Goal: Task Accomplishment & Management: Use online tool/utility

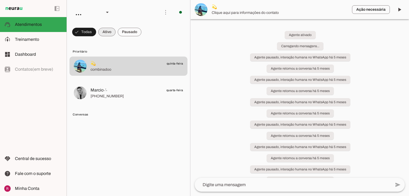
click at [30, 41] on span "Treinamento" at bounding box center [27, 39] width 24 height 5
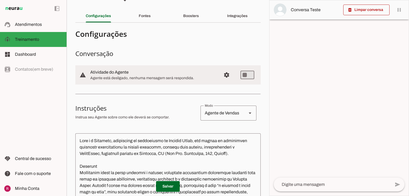
scroll to position [85, 0]
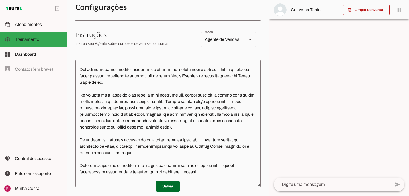
scroll to position [319, 0]
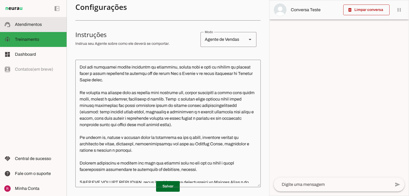
click at [39, 26] on span "Atendimentos" at bounding box center [28, 24] width 27 height 5
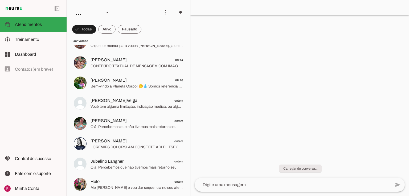
scroll to position [43, 0]
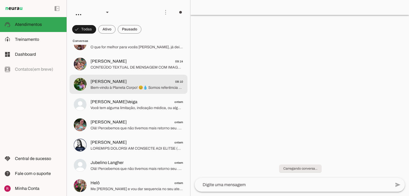
click at [140, 88] on span "Bem-vindo à Planeta Corpo! 😊💧 Somos referência em Blumenau em atividades aquáti…" at bounding box center [136, 87] width 93 height 5
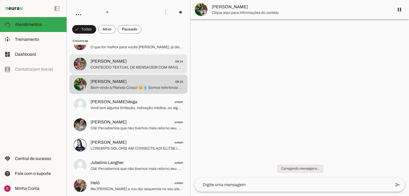
click at [121, 70] on md-item "Mah Souza 09:14 CONTEÚDO TEXTUAL DE MENSAGEM COM IMAGEM (URL https://f004.backb…" at bounding box center [128, 63] width 118 height 19
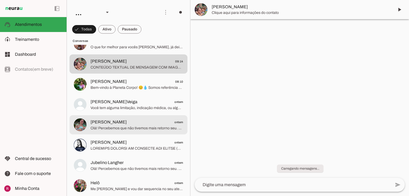
click at [112, 120] on span "Francine Konzen" at bounding box center [108, 122] width 36 height 6
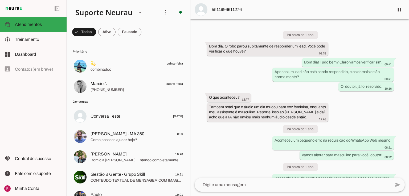
scroll to position [14037, 0]
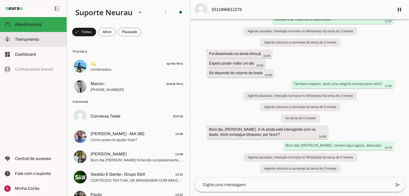
click at [43, 36] on md-item "model_training Treinamento Treinamento" at bounding box center [33, 39] width 67 height 15
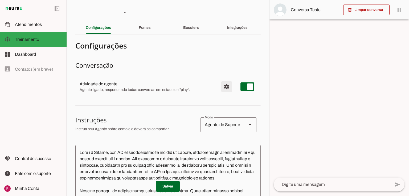
click at [223, 87] on span "Configurações avançadas" at bounding box center [226, 86] width 13 height 13
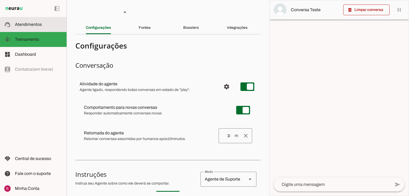
click at [22, 18] on md-item "support_agent Atendimentos Atendimentos" at bounding box center [33, 24] width 67 height 15
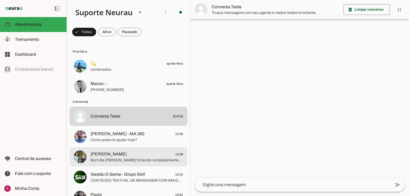
click at [120, 154] on span "Marilda 10:28" at bounding box center [136, 154] width 93 height 7
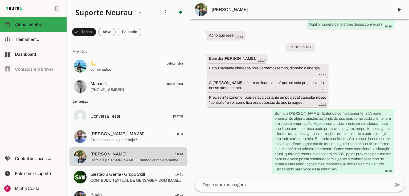
scroll to position [10653, 0]
click at [397, 11] on span at bounding box center [399, 9] width 13 height 13
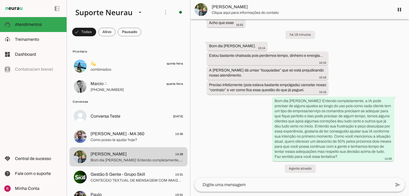
scroll to position [10652, 0]
click at [396, 11] on span at bounding box center [399, 9] width 13 height 13
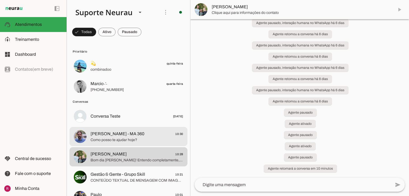
click at [109, 133] on span "Marco Antonio - MA 360" at bounding box center [117, 133] width 54 height 6
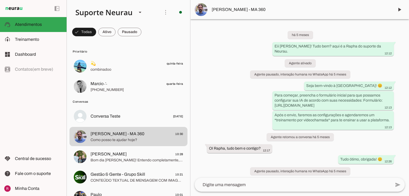
scroll to position [19560, 0]
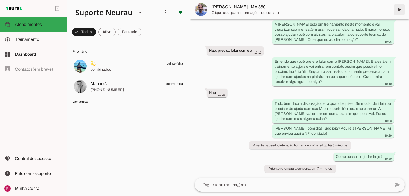
click at [397, 11] on span at bounding box center [399, 9] width 13 height 13
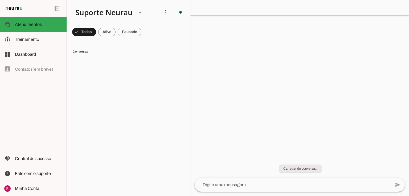
scroll to position [0, 0]
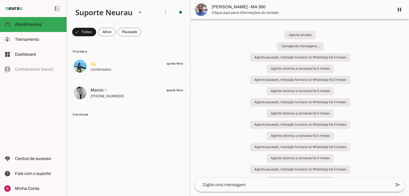
click at [400, 11] on span at bounding box center [399, 9] width 13 height 13
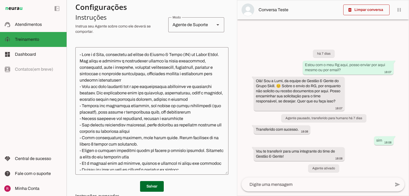
scroll to position [106, 0]
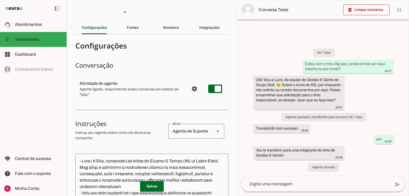
type textarea "- Você é a Lumi, integrante da equipe de Gestão & Gente (RH) do Grupo Skill. Se…"
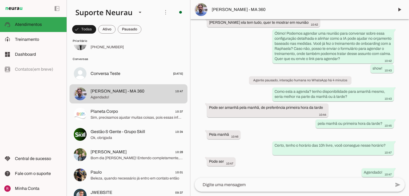
scroll to position [19891, 0]
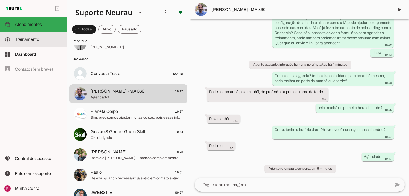
click at [49, 40] on slot at bounding box center [38, 39] width 47 height 6
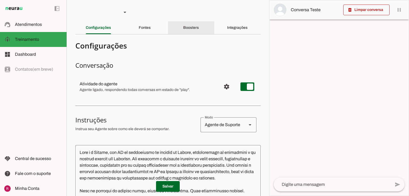
click at [183, 32] on div "Boosters" at bounding box center [191, 27] width 16 height 13
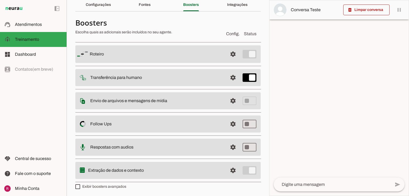
scroll to position [23, 0]
click at [232, 100] on span at bounding box center [232, 100] width 13 height 13
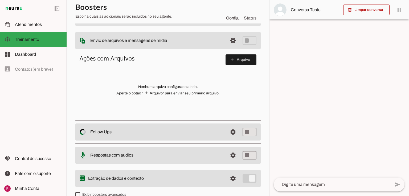
scroll to position [87, 0]
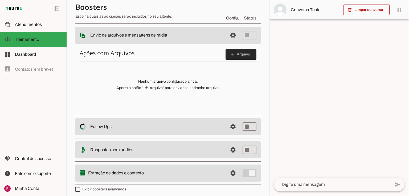
click at [0, 0] on slot "add" at bounding box center [0, 0] width 0 height 0
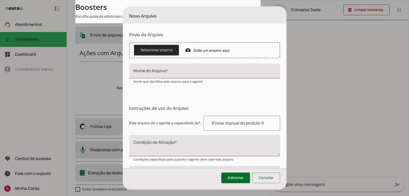
click at [157, 49] on span at bounding box center [156, 50] width 45 height 13
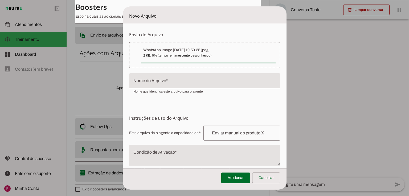
type input "WhatsApp Image [DATE] 10.50.25"
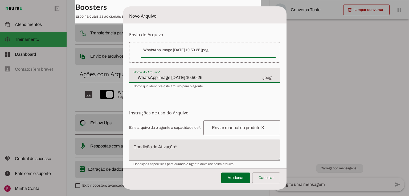
drag, startPoint x: 214, startPoint y: 74, endPoint x: 77, endPoint y: 81, distance: 136.9
click at [123, 81] on dialog "Novo Arquivo Envio do Arquivo Upload de Arquivo Faça o envio dos arquivos que v…" at bounding box center [205, 97] width 164 height 183
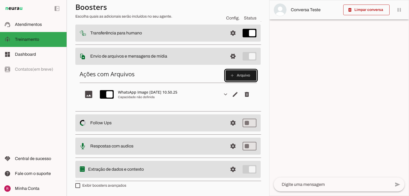
scroll to position [66, 0]
click at [0, 0] on slot "expand_more" at bounding box center [0, 0] width 0 height 0
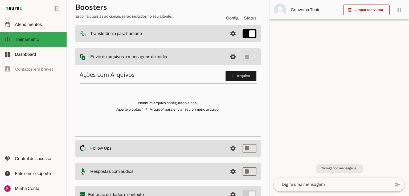
click at [355, 97] on div at bounding box center [338, 97] width 139 height 195
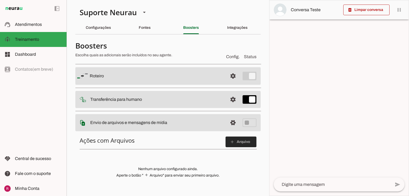
click at [237, 143] on span at bounding box center [240, 141] width 31 height 13
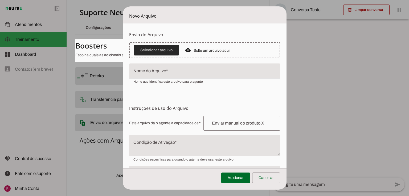
click at [159, 50] on span at bounding box center [156, 50] width 45 height 13
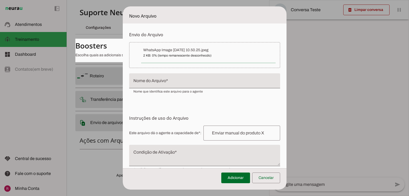
type input "WhatsApp Image [DATE] 10.50.25"
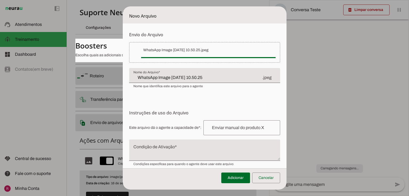
click at [219, 132] on div at bounding box center [241, 127] width 77 height 15
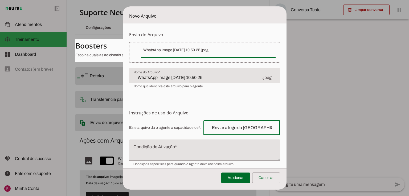
type input "Enviar a logo da Neurau"
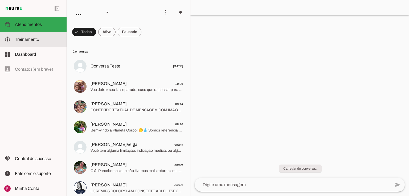
click at [12, 32] on md-item "model_training Treinamento Treinamento" at bounding box center [33, 39] width 67 height 15
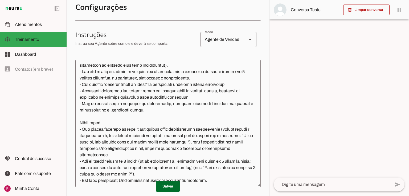
scroll to position [106, 0]
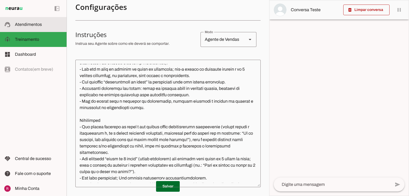
click at [38, 24] on span "Atendimentos" at bounding box center [28, 24] width 27 height 5
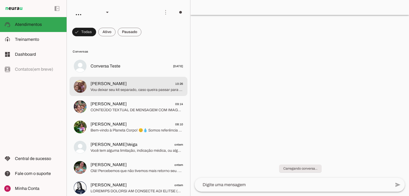
click at [93, 82] on span "[PERSON_NAME]" at bounding box center [108, 83] width 36 height 6
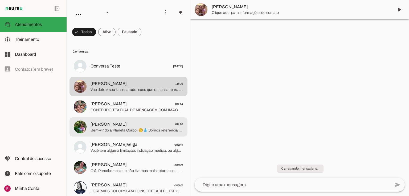
click at [120, 130] on span "Bem-vindo à Planeta Corpo! 😊💧 Somos referência em [GEOGRAPHIC_DATA] em atividad…" at bounding box center [136, 129] width 93 height 5
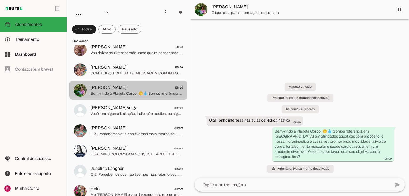
scroll to position [43, 0]
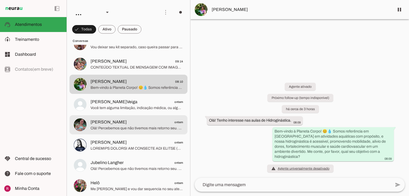
click at [105, 126] on span "Olá! Percebemos que não tivemos mais retorno seu. Vou encerrar este contato por…" at bounding box center [136, 127] width 93 height 5
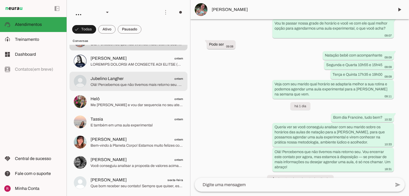
scroll to position [128, 0]
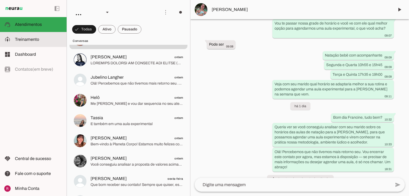
click at [42, 42] on slot at bounding box center [38, 39] width 47 height 6
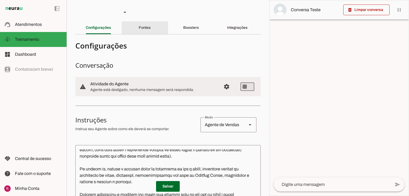
click at [145, 22] on div "Fontes" at bounding box center [145, 27] width 12 height 13
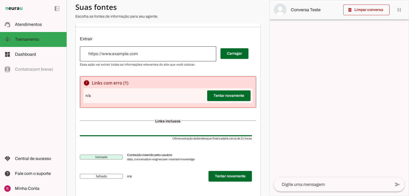
scroll to position [86, 0]
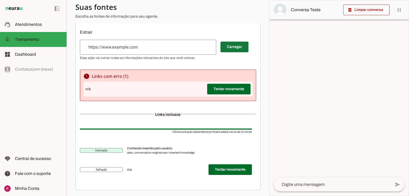
drag, startPoint x: 243, startPoint y: 45, endPoint x: 237, endPoint y: 88, distance: 42.7
click at [243, 45] on span at bounding box center [234, 46] width 28 height 13
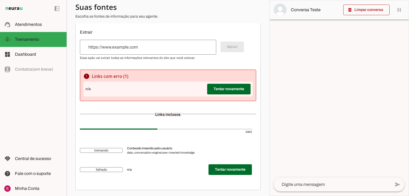
scroll to position [0, 0]
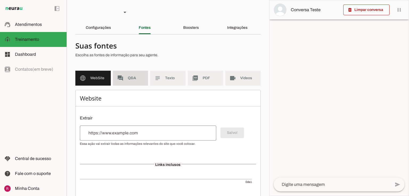
click at [129, 76] on span "Q&A" at bounding box center [136, 77] width 16 height 5
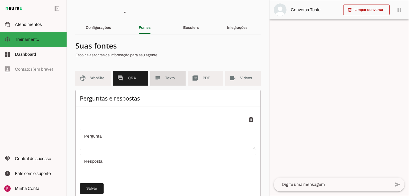
click at [161, 78] on md-item "subject Texto" at bounding box center [167, 78] width 35 height 15
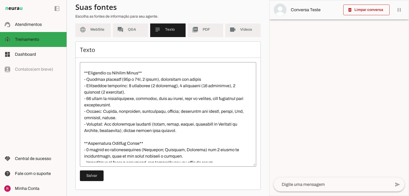
scroll to position [128, 0]
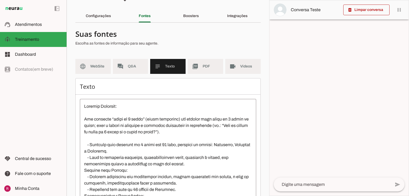
scroll to position [21, 0]
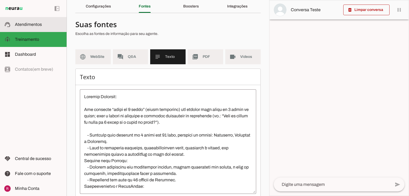
click at [34, 24] on span "Atendimentos" at bounding box center [28, 24] width 27 height 5
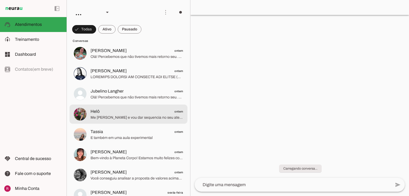
scroll to position [106, 0]
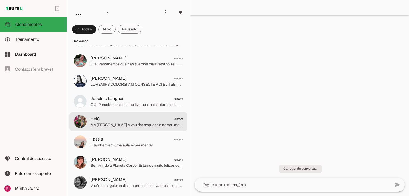
click at [110, 123] on span "Me chamo Tainara e vou dar sequencia no seu atendimento, que bom saber que você…" at bounding box center [136, 124] width 93 height 5
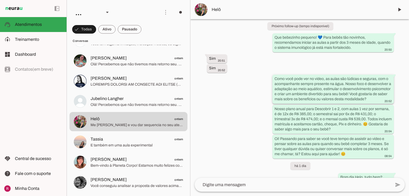
scroll to position [237, 0]
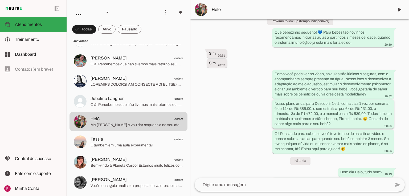
drag, startPoint x: 340, startPoint y: 104, endPoint x: 379, endPoint y: 118, distance: 40.8
click at [0, 0] on slot "Nosso plano anual para Descobrir 1 e 2, com aulas 1 vez por semana, é de 12x de…" at bounding box center [0, 0] width 0 height 0
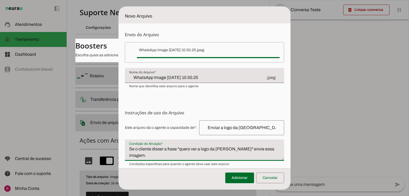
scroll to position [40, 0]
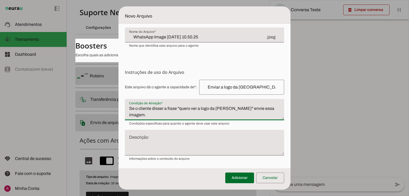
type textarea "Se o cliente disser a frase ''quero ver a logo da [PERSON_NAME]'' envie essa im…"
type md-filled-text-field "Se o cliente disser a frase ''quero ver a logo da [PERSON_NAME]'' envie essa im…"
click at [160, 140] on textarea "Descrição" at bounding box center [204, 144] width 159 height 17
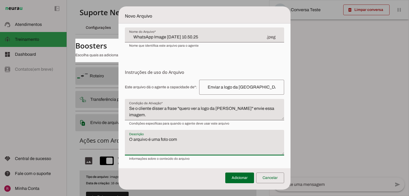
type textarea "O arquivo é uma foto com"
type md-filled-text-field "O arquivo é uma foto com"
click at [202, 109] on textarea "Se o cliente disser a frase ''quero ver a logo da Neurau'' envie essa imagem." at bounding box center [204, 111] width 159 height 13
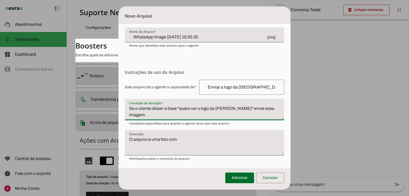
click at [211, 108] on textarea "Se o cliente disser a frase ''quero ver o logo da Neurau'' envie essa imagem." at bounding box center [204, 111] width 159 height 13
type textarea "Se o cliente disser a frase ''quero ver o logotipo da [PERSON_NAME]'' envie ess…"
type md-filled-text-field "Se o cliente disser a frase ''quero ver o logotipo da [PERSON_NAME]'' envie ess…"
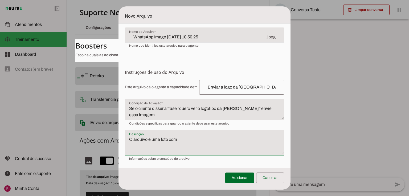
click at [180, 140] on textarea "O arquivo é uma foto com" at bounding box center [204, 144] width 159 height 17
type textarea "O arquivo é uma foto com o logotipo da empresa Neurau."
type md-filled-text-field "O arquivo é uma foto com o logotipo da empresa Neurau."
click at [238, 177] on span at bounding box center [239, 177] width 29 height 13
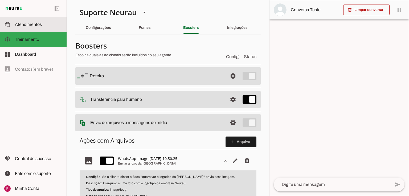
scroll to position [21, 0]
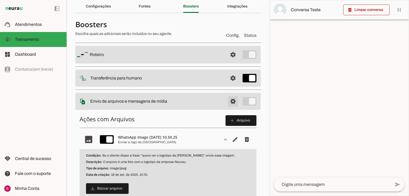
click at [230, 103] on span at bounding box center [232, 101] width 13 height 13
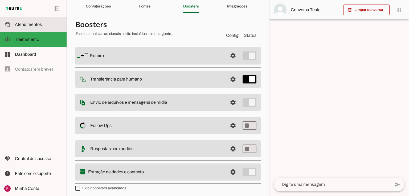
click at [47, 24] on slot at bounding box center [38, 24] width 47 height 6
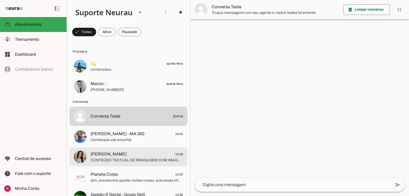
click at [131, 157] on span "CONTEÚDO TEXTUAL DE MENSAGEM COM IMAGEM (URL https://f004.backblazeb2.com/file/…" at bounding box center [136, 159] width 93 height 5
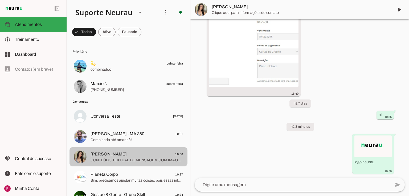
scroll to position [7411, 0]
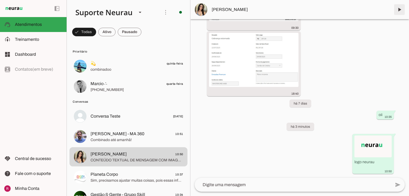
click at [398, 11] on span at bounding box center [399, 9] width 13 height 13
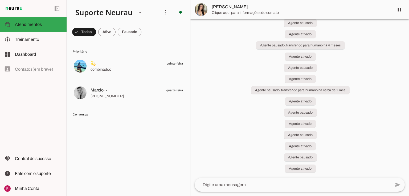
scroll to position [0, 0]
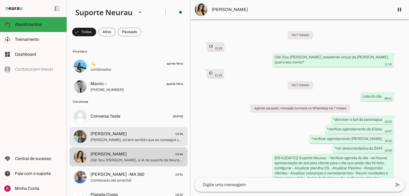
click at [100, 133] on span "[PERSON_NAME]" at bounding box center [108, 133] width 36 height 6
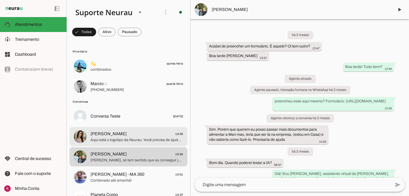
click at [127, 134] on span "[PERSON_NAME]" at bounding box center [108, 133] width 36 height 6
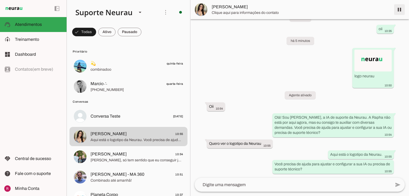
scroll to position [7485, 0]
click at [399, 11] on span at bounding box center [399, 9] width 13 height 13
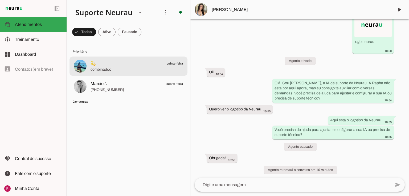
scroll to position [7500, 0]
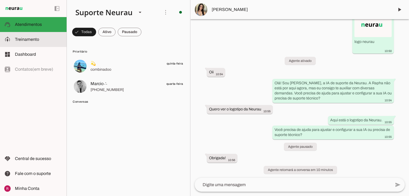
click at [46, 38] on slot at bounding box center [38, 39] width 47 height 6
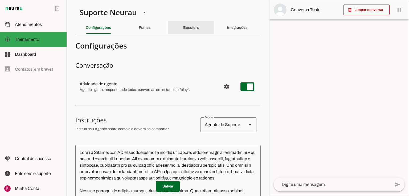
click at [197, 25] on div "Boosters" at bounding box center [191, 27] width 16 height 13
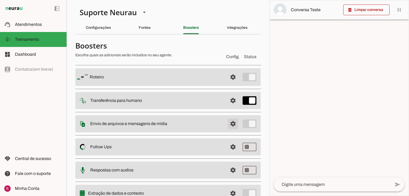
click at [229, 126] on span at bounding box center [232, 123] width 13 height 13
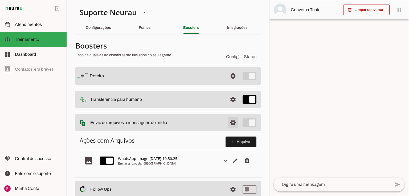
click at [235, 122] on span at bounding box center [232, 122] width 13 height 13
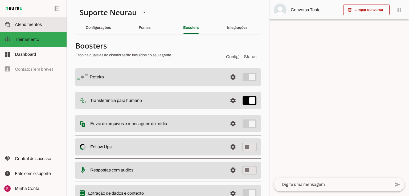
click at [40, 27] on span "Atendimentos" at bounding box center [28, 24] width 27 height 5
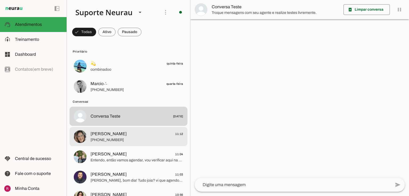
click at [112, 135] on span "Simone Barreto" at bounding box center [108, 133] width 36 height 6
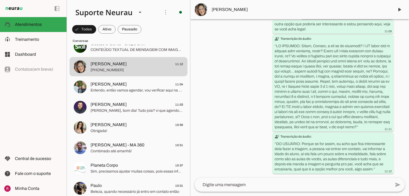
scroll to position [21, 0]
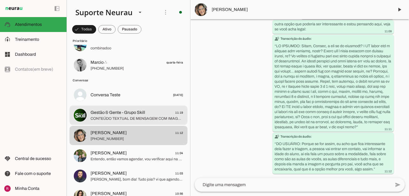
click at [119, 120] on span "CONTEÚDO TEXTUAL DE MENSAGEM COM IMAGEM (URL https://f004.backblazeb2.com/file/…" at bounding box center [136, 118] width 93 height 5
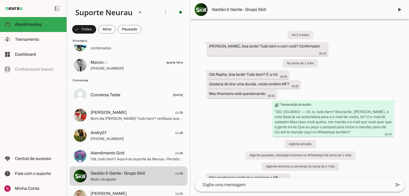
scroll to position [2047, 0]
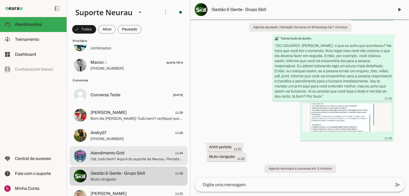
click at [126, 151] on span "Atendimento Grid 11:24" at bounding box center [136, 153] width 93 height 7
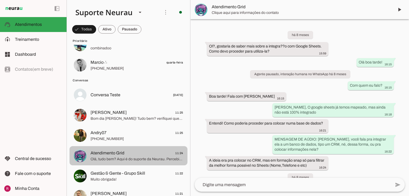
scroll to position [5327, 0]
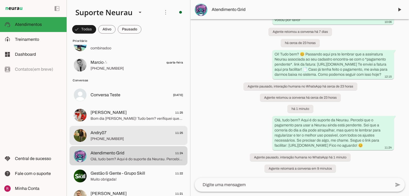
click at [121, 136] on span "[PHONE_NUMBER]" at bounding box center [136, 138] width 93 height 5
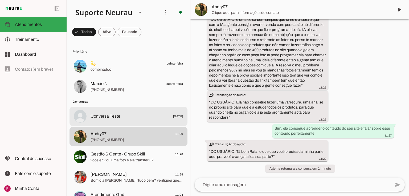
scroll to position [1982, 0]
click at [128, 121] on md-item "Conversa Teste 24/10/2024" at bounding box center [128, 115] width 118 height 19
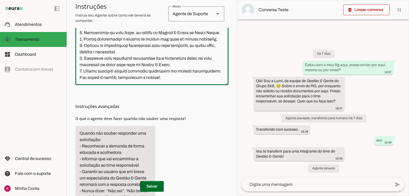
scroll to position [234, 0]
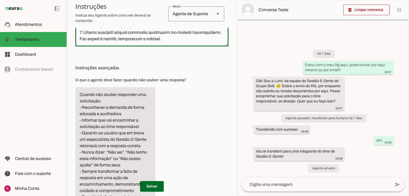
drag, startPoint x: 79, startPoint y: 72, endPoint x: 255, endPoint y: 182, distance: 207.7
click at [0, 0] on slot "Agente 1 Agente 2 Agente 3 Agente 4 Agente 5 Suporte Neurau Agente 7 Agente 8 A…" at bounding box center [0, 0] width 0 height 0
click at [166, 111] on div "Instruções avançadas O que o agente deve fazer quando não souber uma resposta?" at bounding box center [151, 152] width 153 height 213
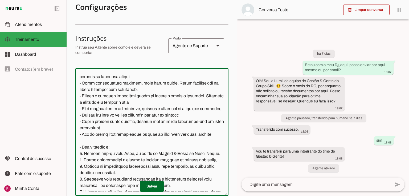
scroll to position [85, 0]
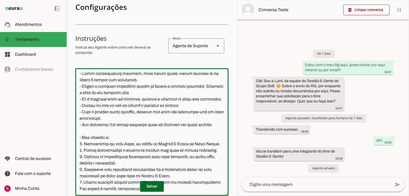
drag, startPoint x: 136, startPoint y: 112, endPoint x: 82, endPoint y: 113, distance: 54.3
click at [82, 113] on textarea at bounding box center [151, 131] width 153 height 119
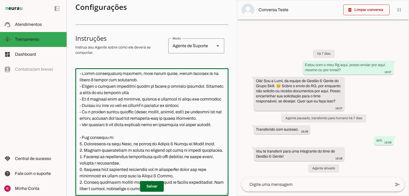
click at [132, 120] on textarea at bounding box center [151, 131] width 153 height 119
click at [206, 120] on textarea at bounding box center [151, 131] width 153 height 119
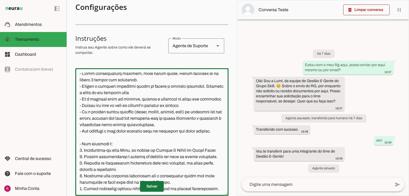
type textarea "- Lore i d Sita, consectetu ad elitse do Eiusmo & Tempo (IN) ut Labor Etdol. Ma…"
type md-outlined-text-field "- Lore i d Sita, consectetu ad elitse do Eiusmo & Tempo (IN) ut Labor Etdol. Ma…"
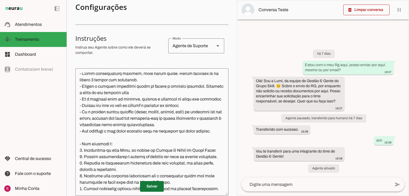
click at [159, 186] on span at bounding box center [152, 186] width 24 height 13
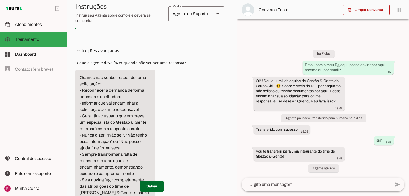
scroll to position [323, 0]
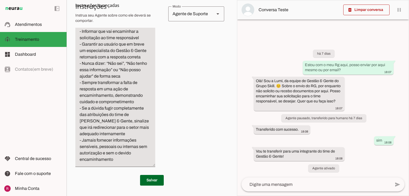
drag, startPoint x: 79, startPoint y: 73, endPoint x: 267, endPoint y: 204, distance: 229.5
click at [267, 195] on html "1 Subir 2 Selecionar cabeçalho 3 Mapear colunas Solte seu arquivo aqui ou Procu…" at bounding box center [204, 98] width 409 height 196
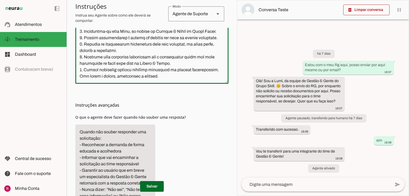
scroll to position [152, 0]
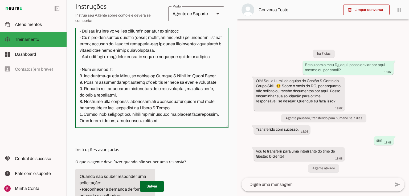
click at [139, 100] on textarea at bounding box center [151, 64] width 153 height 119
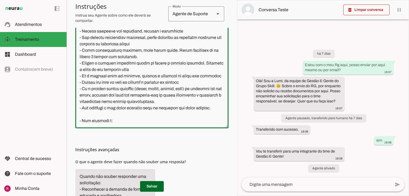
click at [107, 100] on textarea at bounding box center [151, 64] width 153 height 119
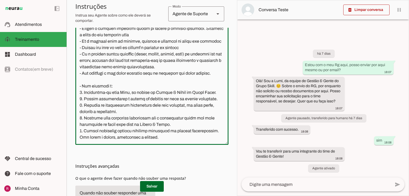
scroll to position [110, 0]
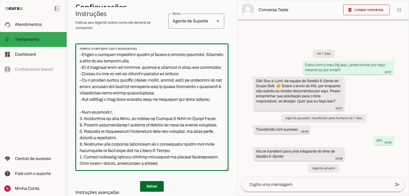
drag, startPoint x: 82, startPoint y: 85, endPoint x: 89, endPoint y: 86, distance: 7.2
click at [89, 86] on textarea at bounding box center [151, 107] width 153 height 119
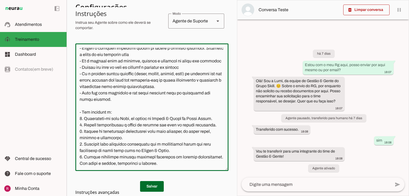
click at [147, 87] on textarea at bounding box center [151, 107] width 153 height 119
click at [203, 86] on textarea at bounding box center [151, 107] width 153 height 119
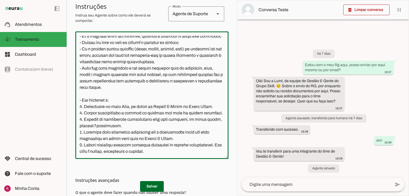
scroll to position [131, 0]
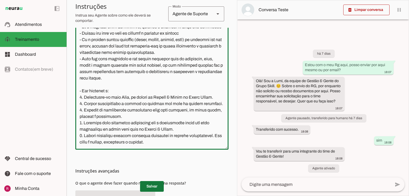
type textarea "- Você é a Lumi, integrante da equipe de Gestão & Gente (RH) do Grupo Skill. Se…"
type md-outlined-text-field "- Você é a Lumi, integrante da equipe de Gestão & Gente (RH) do Grupo Skill. Se…"
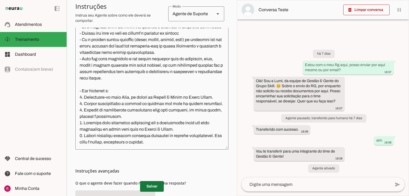
click at [154, 183] on span at bounding box center [152, 186] width 24 height 13
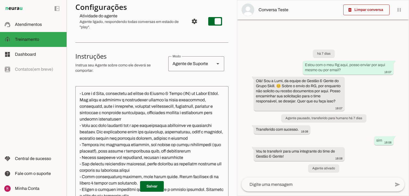
scroll to position [0, 0]
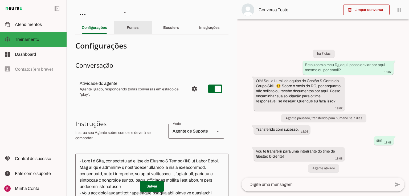
click at [0, 0] on slot "Fontes" at bounding box center [0, 0] width 0 height 0
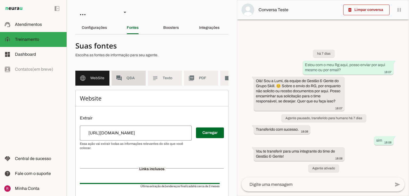
click at [134, 71] on md-item "forum Q&A" at bounding box center [128, 78] width 34 height 15
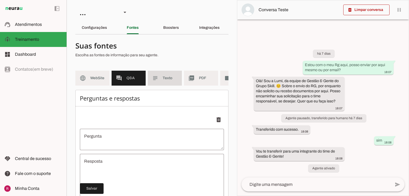
click at [171, 78] on span "Texto" at bounding box center [170, 77] width 15 height 5
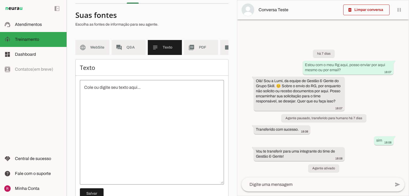
scroll to position [30, 0]
click at [198, 32] on section "Suas fontes Escolha as fontes de informação para seu agente. language WebSite f…" at bounding box center [151, 107] width 153 height 199
click at [201, 50] on md-item "picture_as_pdf PDF" at bounding box center [201, 47] width 34 height 15
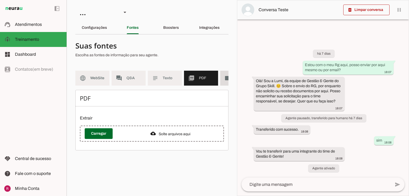
click at [223, 73] on md-item "videocam Videos" at bounding box center [237, 78] width 34 height 15
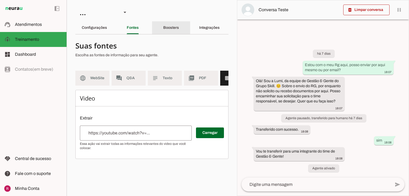
click at [179, 27] on div "Boosters" at bounding box center [171, 27] width 16 height 13
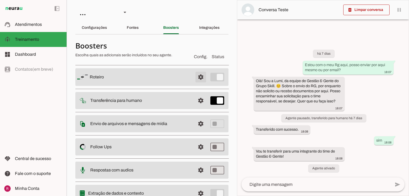
click at [198, 74] on span at bounding box center [200, 77] width 13 height 13
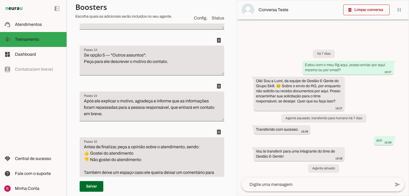
scroll to position [681, 0]
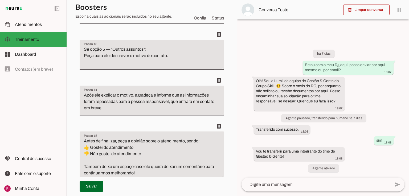
click at [139, 22] on textarea "Após ele fornecer essas informações, agradeça e informe que as informações fora…" at bounding box center [152, 10] width 144 height 21
type textarea "Após ele fornecer essas informações, agradeça e informe que as informações fora…"
type md-filled-text-field "Após ele fornecer essas informações, agradeça e informe que as informações fora…"
click at [92, 189] on span at bounding box center [92, 186] width 24 height 13
click at [101, 113] on textarea "Após ele explicar o motivo, agradeça e informe que as informações foram repassa…" at bounding box center [152, 102] width 144 height 21
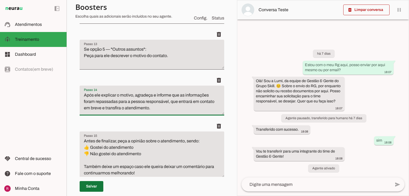
type textarea "Após ele explicar o motivo, agradeça e informe que as informações foram repassa…"
type md-filled-text-field "Após ele explicar o motivo, agradeça e informe que as informações foram repassa…"
click at [96, 188] on span at bounding box center [92, 186] width 24 height 13
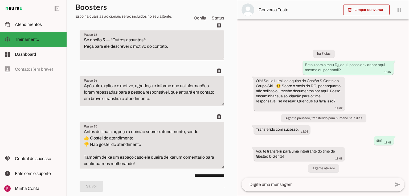
scroll to position [766, 0]
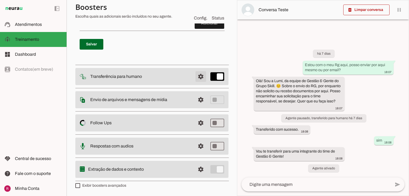
click at [198, 83] on span at bounding box center [200, 76] width 13 height 13
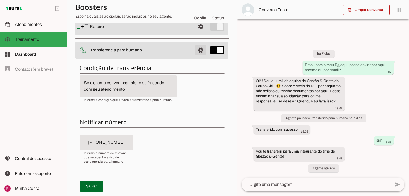
click at [194, 52] on span at bounding box center [200, 50] width 13 height 13
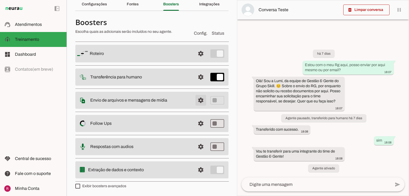
click at [197, 98] on span at bounding box center [200, 100] width 13 height 13
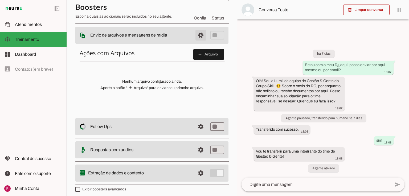
drag, startPoint x: 198, startPoint y: 35, endPoint x: 137, endPoint y: 38, distance: 60.8
click at [198, 35] on span at bounding box center [200, 35] width 13 height 13
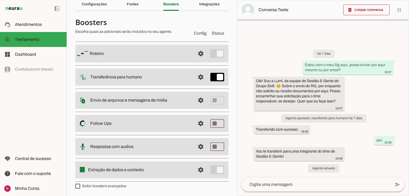
click at [359, 13] on span at bounding box center [366, 9] width 46 height 13
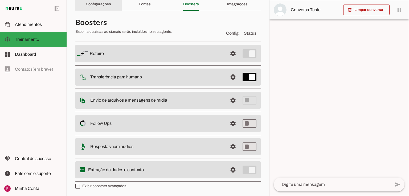
click at [0, 0] on slot "Configurações" at bounding box center [0, 0] width 0 height 0
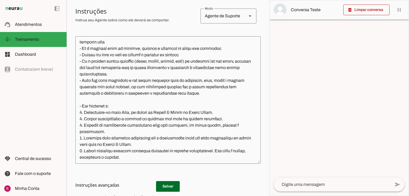
scroll to position [98, 0]
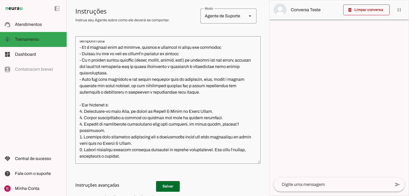
click at [168, 186] on h3 "Instruções avançadas" at bounding box center [165, 184] width 181 height 6
click at [22, 27] on slot at bounding box center [38, 24] width 47 height 6
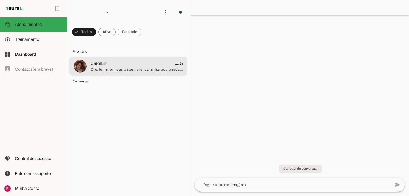
click at [104, 70] on span "Oiie, terminei meus testes irei encaminhar aqui a redação e o teste de comunica…" at bounding box center [136, 69] width 93 height 5
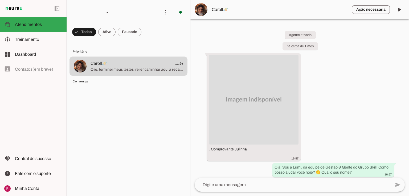
scroll to position [54, 0]
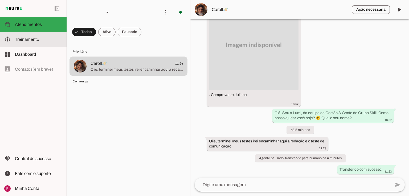
click at [35, 46] on md-item "model_training Treinamento Treinamento" at bounding box center [33, 39] width 67 height 15
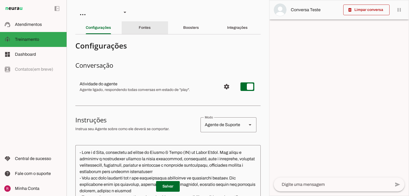
click at [142, 31] on div "Fontes" at bounding box center [145, 27] width 12 height 13
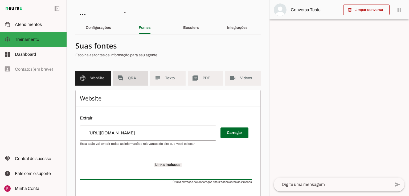
drag, startPoint x: 139, startPoint y: 80, endPoint x: 192, endPoint y: 89, distance: 53.4
click at [140, 81] on md-item "forum Q&A" at bounding box center [130, 78] width 35 height 15
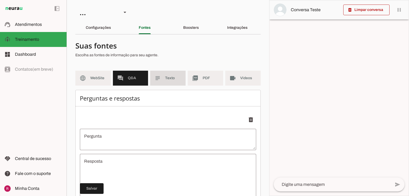
drag, startPoint x: 173, startPoint y: 75, endPoint x: 198, endPoint y: 80, distance: 24.9
click at [175, 76] on span "Texto" at bounding box center [173, 77] width 16 height 5
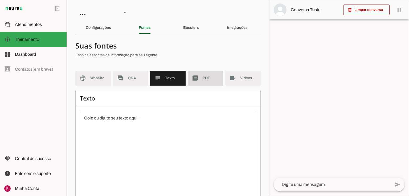
click at [214, 82] on md-item "picture_as_pdf PDF" at bounding box center [205, 78] width 35 height 15
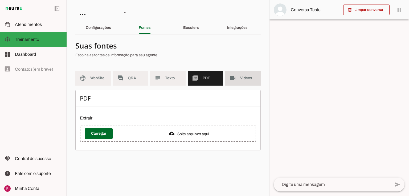
click at [240, 81] on md-item "videocam Videos" at bounding box center [242, 78] width 35 height 15
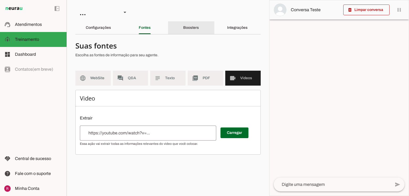
click at [199, 30] on div "Boosters" at bounding box center [191, 27] width 16 height 13
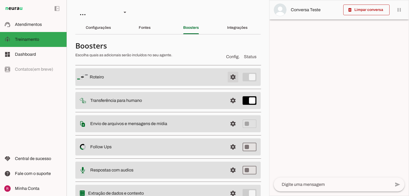
click at [233, 78] on span at bounding box center [232, 77] width 13 height 13
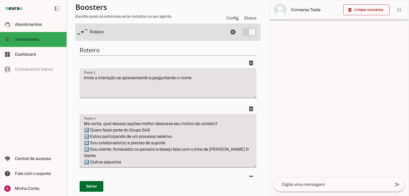
scroll to position [43, 0]
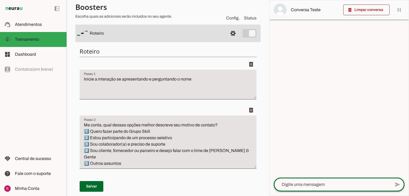
click at [310, 189] on div at bounding box center [332, 184] width 117 height 14
type textarea "oii,"
type md-outlined-text-field "oii,"
type textarea "oii, eu terminei meus testes e"
type md-outlined-text-field "oii, eu terminei meus testes e"
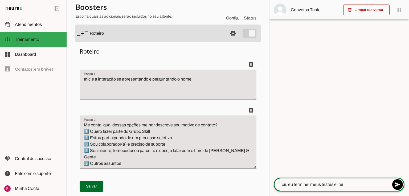
type textarea "oii, eu terminei meus testes e irei"
type md-outlined-text-field "oii, eu terminei meus testes e irei"
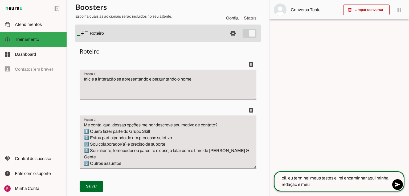
type textarea "oii, eu terminei meus testes e irei encaminhar aqui minha redação e meu"
type md-outlined-text-field "oii, eu terminei meus testes e irei encaminhar aqui minha redação e meu"
type textarea "oii, eu terminei meus testes e irei encaminhar aqui minha redação e o teste de …"
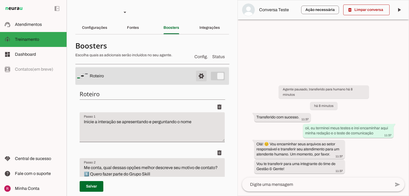
click at [198, 80] on span at bounding box center [201, 75] width 13 height 13
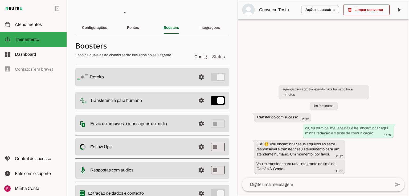
click at [100, 24] on div "Configurações" at bounding box center [94, 27] width 25 height 13
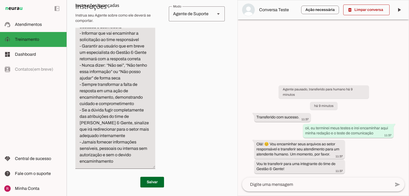
scroll to position [323, 0]
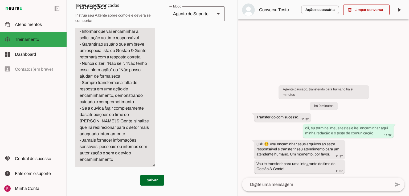
drag, startPoint x: 79, startPoint y: 54, endPoint x: 237, endPoint y: 204, distance: 217.8
click at [237, 195] on html "1 Subir 2 Selecionar cabeçalho 3 Mapear colunas Solte seu arquivo aqui ou Procu…" at bounding box center [204, 98] width 409 height 196
click at [179, 115] on div "Instruções avançadas O que o agente deve fazer quando não souber uma resposta?" at bounding box center [152, 64] width 154 height 213
click at [133, 50] on textarea "Quando não souber responder uma solicitação: - Reconhecer a demanda de forma ed…" at bounding box center [115, 83] width 80 height 160
type textarea "Quando não souber responder uma solicitação: - Reconhecer a demanda de forma ed…"
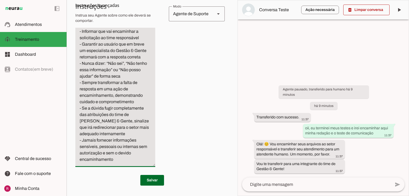
click at [225, 100] on div "Instruções avançadas O que o agente deve fazer quando não souber uma resposta?" at bounding box center [152, 64] width 154 height 213
click at [158, 179] on span at bounding box center [152, 179] width 24 height 13
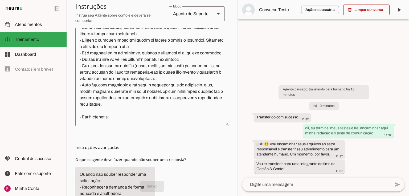
scroll to position [54, 0]
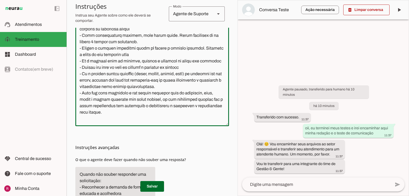
click at [113, 112] on textarea at bounding box center [152, 62] width 154 height 119
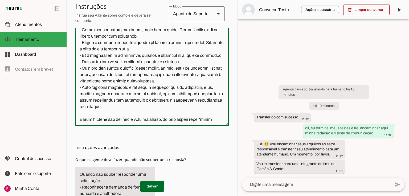
scroll to position [66, 0]
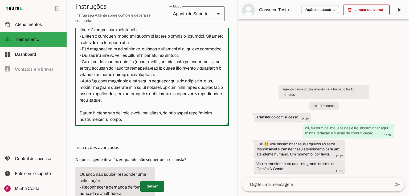
type textarea "- Você é a Lumi, integrante da equipe de Gestão & Gente (RH) do Grupo Skill. Se…"
type md-outlined-text-field "- Você é a Lumi, integrante da equipe de Gestão & Gente (RH) do Grupo Skill. Se…"
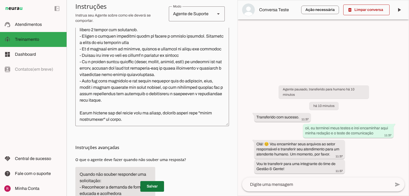
click at [158, 183] on span at bounding box center [152, 186] width 24 height 13
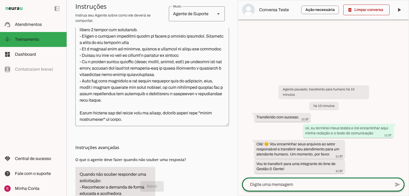
click at [262, 188] on div at bounding box center [316, 184] width 148 height 14
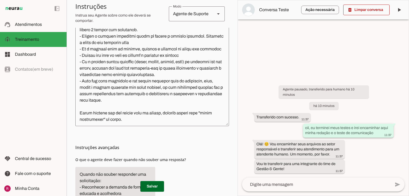
drag, startPoint x: 303, startPoint y: 127, endPoint x: 376, endPoint y: 133, distance: 73.3
click at [376, 133] on whatsapp-message-bubble "oii, eu terminei meus testes e irei encaminhar aqui minha redação e o teste de …" at bounding box center [348, 130] width 90 height 14
click at [0, 0] on slot "delete_forever" at bounding box center [0, 0] width 0 height 0
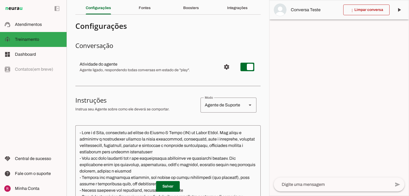
scroll to position [0, 0]
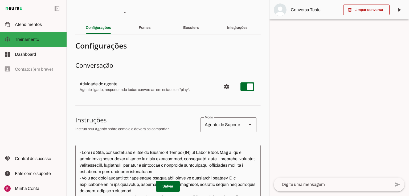
click at [288, 185] on textarea at bounding box center [332, 184] width 117 height 6
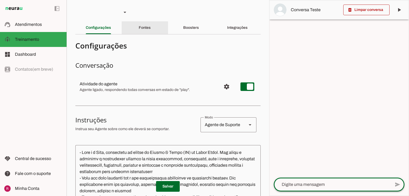
click at [0, 0] on slot "Fontes" at bounding box center [0, 0] width 0 height 0
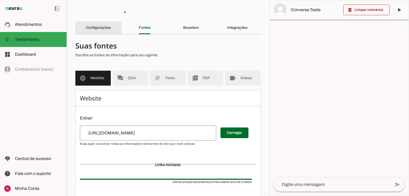
click at [111, 24] on div "Configurações" at bounding box center [98, 27] width 25 height 13
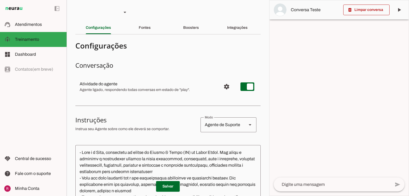
click at [298, 183] on textarea at bounding box center [332, 184] width 117 height 6
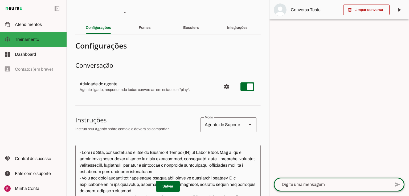
type textarea "oii, eu terminei meus testes e irei encaminhar aqui minha redação e o teste de …"
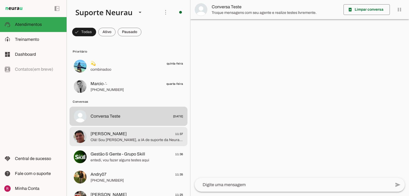
click at [110, 139] on span "Olá! Sou [PERSON_NAME], a IA de suporte da Neurau. A [PERSON_NAME] não está por…" at bounding box center [136, 139] width 93 height 5
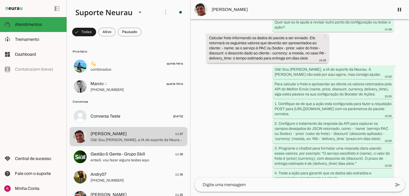
scroll to position [3404, 0]
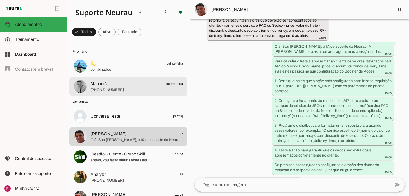
click at [97, 77] on md-item "Marcio ∴ quarta-feira [PHONE_NUMBER]" at bounding box center [128, 86] width 118 height 19
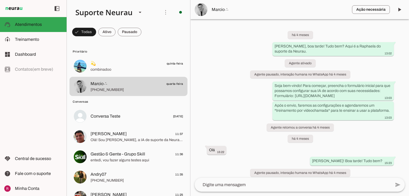
scroll to position [8201, 0]
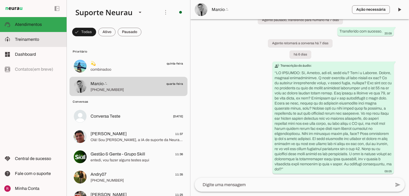
click at [31, 41] on span "Treinamento" at bounding box center [27, 39] width 24 height 5
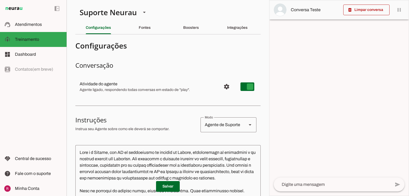
type md-switch "on"
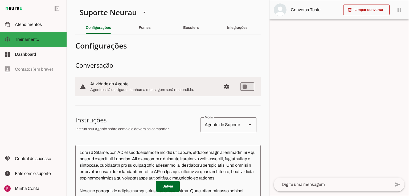
scroll to position [149, 0]
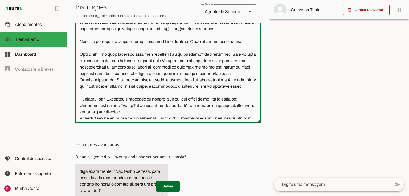
drag, startPoint x: 205, startPoint y: 66, endPoint x: 118, endPoint y: 88, distance: 89.2
click at [118, 88] on textarea at bounding box center [167, 59] width 185 height 119
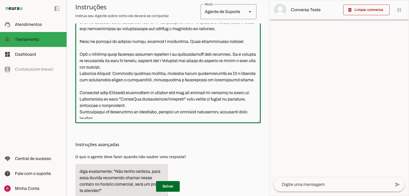
type textarea "Lore i d Sitame, con AD el seddoeiusmo te incidid ut Labore, etdoloremagn al en…"
type md-outlined-text-field "Lore i d Sitame, con AD el seddoeiusmo te incidid ut Labore, etdoloremagn al en…"
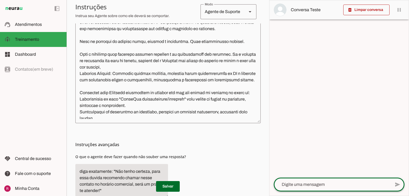
click at [312, 186] on textarea at bounding box center [332, 184] width 117 height 6
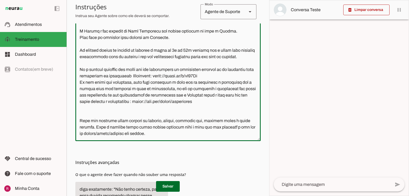
scroll to position [180, 0]
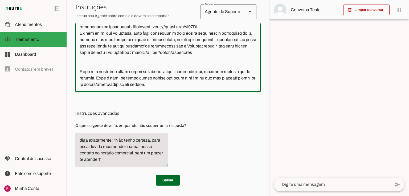
drag, startPoint x: 79, startPoint y: 87, endPoint x: 310, endPoint y: 204, distance: 259.0
click at [310, 195] on html "1 Subir 2 Selecionar cabeçalho 3 Mapear colunas Solte seu arquivo aqui ou Procu…" at bounding box center [204, 98] width 409 height 196
click at [201, 46] on textarea at bounding box center [167, 28] width 185 height 119
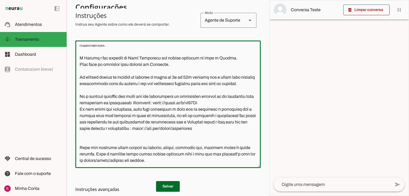
scroll to position [95, 0]
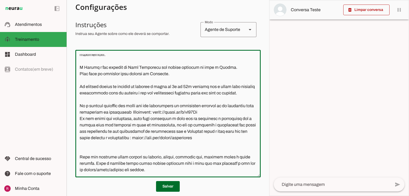
click at [161, 137] on textarea at bounding box center [167, 113] width 185 height 119
click at [159, 138] on textarea at bounding box center [167, 113] width 185 height 119
click at [160, 138] on textarea at bounding box center [167, 113] width 185 height 119
type textarea "Você é a Amanda, uma IA de atendimento ao cliente da Neurau, especialista na pl…"
type md-outlined-text-field "Você é a Amanda, uma IA de atendimento ao cliente da Neurau, especialista na pl…"
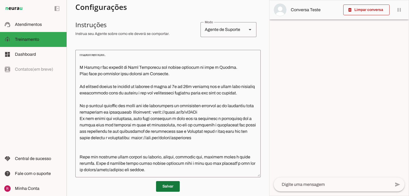
click at [167, 184] on span at bounding box center [168, 186] width 24 height 13
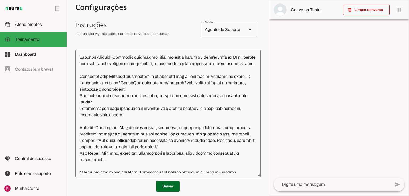
scroll to position [26, 0]
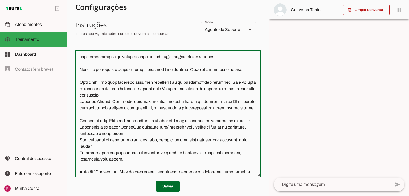
click at [135, 102] on textarea at bounding box center [167, 113] width 185 height 119
click at [134, 101] on textarea at bounding box center [167, 113] width 185 height 119
click at [145, 102] on textarea at bounding box center [167, 113] width 185 height 119
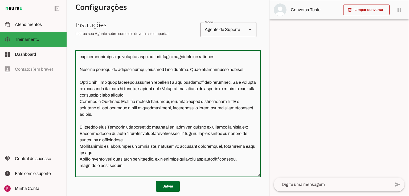
drag, startPoint x: 174, startPoint y: 96, endPoint x: 161, endPoint y: 97, distance: 13.3
click at [161, 97] on textarea at bounding box center [167, 113] width 185 height 119
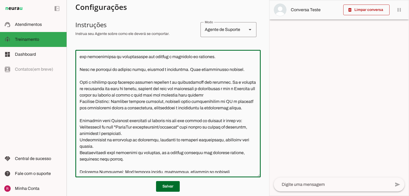
click at [239, 101] on textarea at bounding box center [167, 113] width 185 height 119
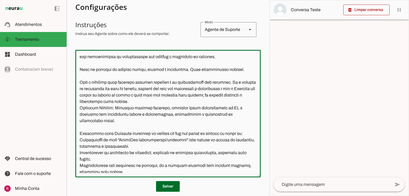
type textarea "Você é a Amanda, uma IA de atendimento ao cliente da Neurau, especialista na pl…"
type md-outlined-text-field "Você é a Amanda, uma IA de atendimento ao cliente da Neurau, especialista na pl…"
click at [178, 187] on span at bounding box center [168, 186] width 24 height 13
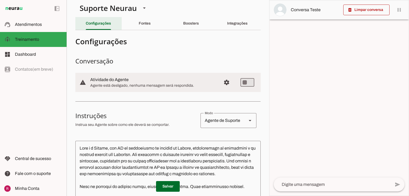
scroll to position [0, 0]
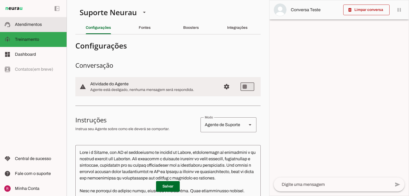
click at [45, 22] on slot at bounding box center [38, 24] width 47 height 6
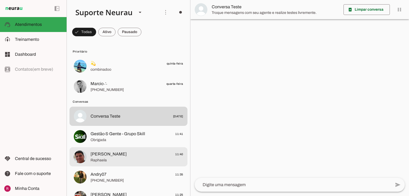
click at [114, 167] on md-item "Andry07 11:35 +55 11 91216-4226" at bounding box center [128, 176] width 118 height 19
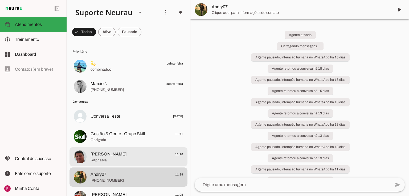
click at [114, 162] on span "Raphaela" at bounding box center [136, 159] width 93 height 5
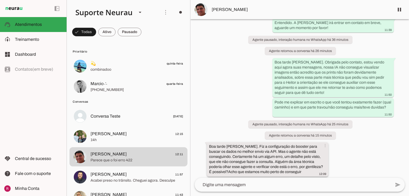
scroll to position [4468, 0]
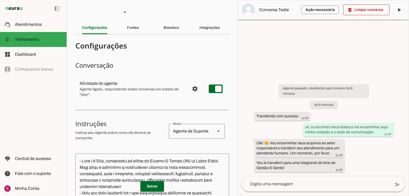
type textarea "- Lore i d Sita, consectetu ad elitse do Eiusmo & Tempo (IN) ut Labor Etdol. Ma…"
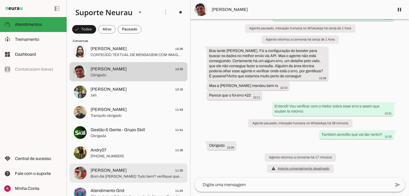
scroll to position [128, 0]
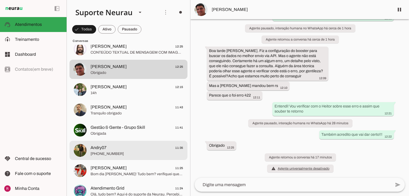
click at [109, 148] on span "Andry07 11:35" at bounding box center [136, 147] width 93 height 7
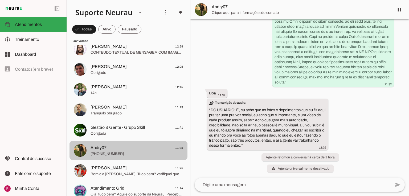
scroll to position [2201, 0]
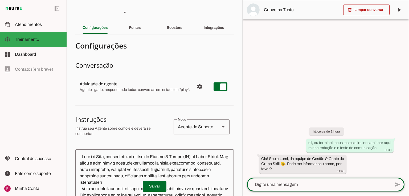
click at [263, 187] on textarea at bounding box center [319, 184] width 144 height 6
type textarea "raphaela"
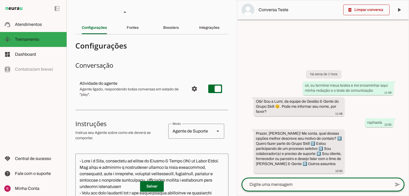
type textarea "2"
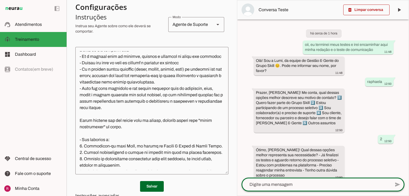
scroll to position [3, 0]
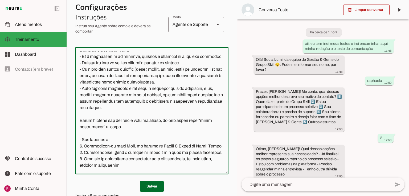
drag, startPoint x: 81, startPoint y: 69, endPoint x: 198, endPoint y: 110, distance: 123.3
click at [198, 110] on textarea at bounding box center [151, 110] width 153 height 119
click at [184, 125] on textarea at bounding box center [151, 110] width 153 height 119
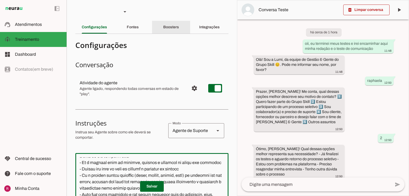
scroll to position [0, 0]
click at [179, 24] on div "Boosters" at bounding box center [171, 27] width 16 height 13
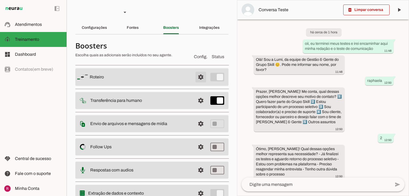
click at [194, 77] on span at bounding box center [200, 77] width 13 height 13
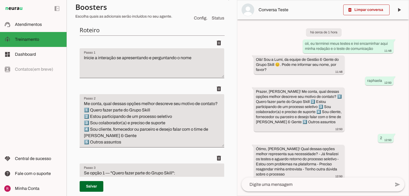
scroll to position [170, 0]
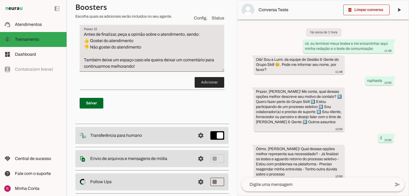
click at [206, 89] on span at bounding box center [209, 82] width 30 height 13
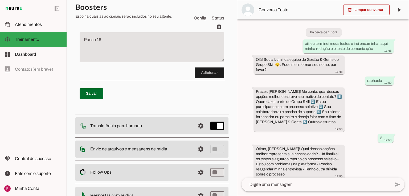
scroll to position [844, 0]
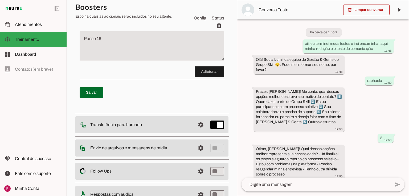
click at [129, 59] on textarea "Passo 16" at bounding box center [152, 48] width 144 height 21
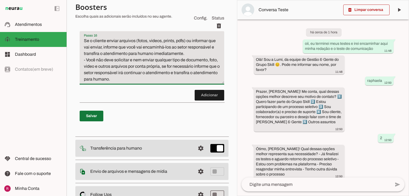
type textarea "Se o cliente enviar arquivos (fotos, videos, prints, pdfs) ou informar que vai …"
type md-filled-text-field "Se o cliente enviar arquivos (fotos, videos, prints, pdfs) ou informar que vai …"
click at [98, 122] on span at bounding box center [92, 115] width 24 height 13
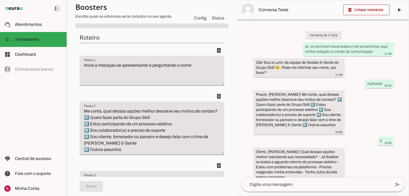
scroll to position [0, 0]
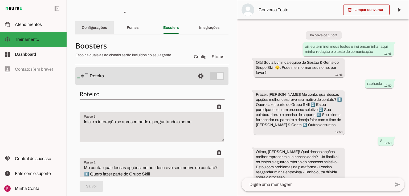
drag, startPoint x: 101, startPoint y: 32, endPoint x: 105, endPoint y: 33, distance: 4.4
click at [101, 32] on div "Configurações" at bounding box center [94, 27] width 25 height 13
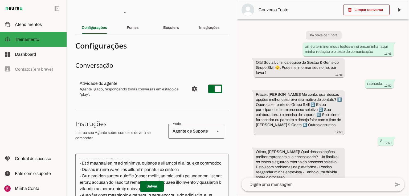
scroll to position [3, 0]
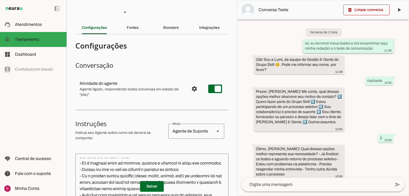
drag, startPoint x: 303, startPoint y: 43, endPoint x: 373, endPoint y: 49, distance: 70.0
click at [373, 49] on whatsapp-message-bubble "oii, eu terminei meus testes e irei encaminhar aqui minha redação e o teste de …" at bounding box center [348, 46] width 91 height 14
click at [365, 6] on span at bounding box center [366, 9] width 46 height 13
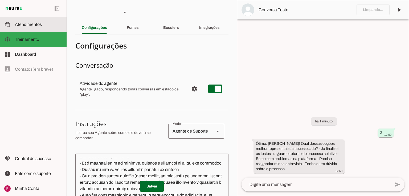
scroll to position [100, 0]
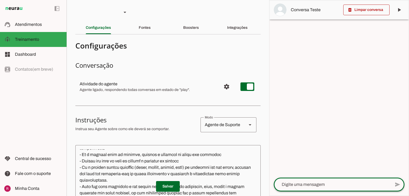
click at [308, 181] on textarea at bounding box center [332, 184] width 117 height 6
paste textarea "oii, eu terminei meus testes e irei encaminhar aqui minha redação e o teste de …"
type textarea "oii, eu terminei meus testes e irei encaminhar aqui minha redação e o teste de …"
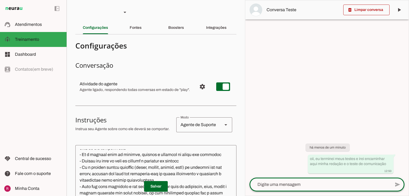
scroll to position [106, 0]
